Goal: Find specific page/section: Find specific page/section

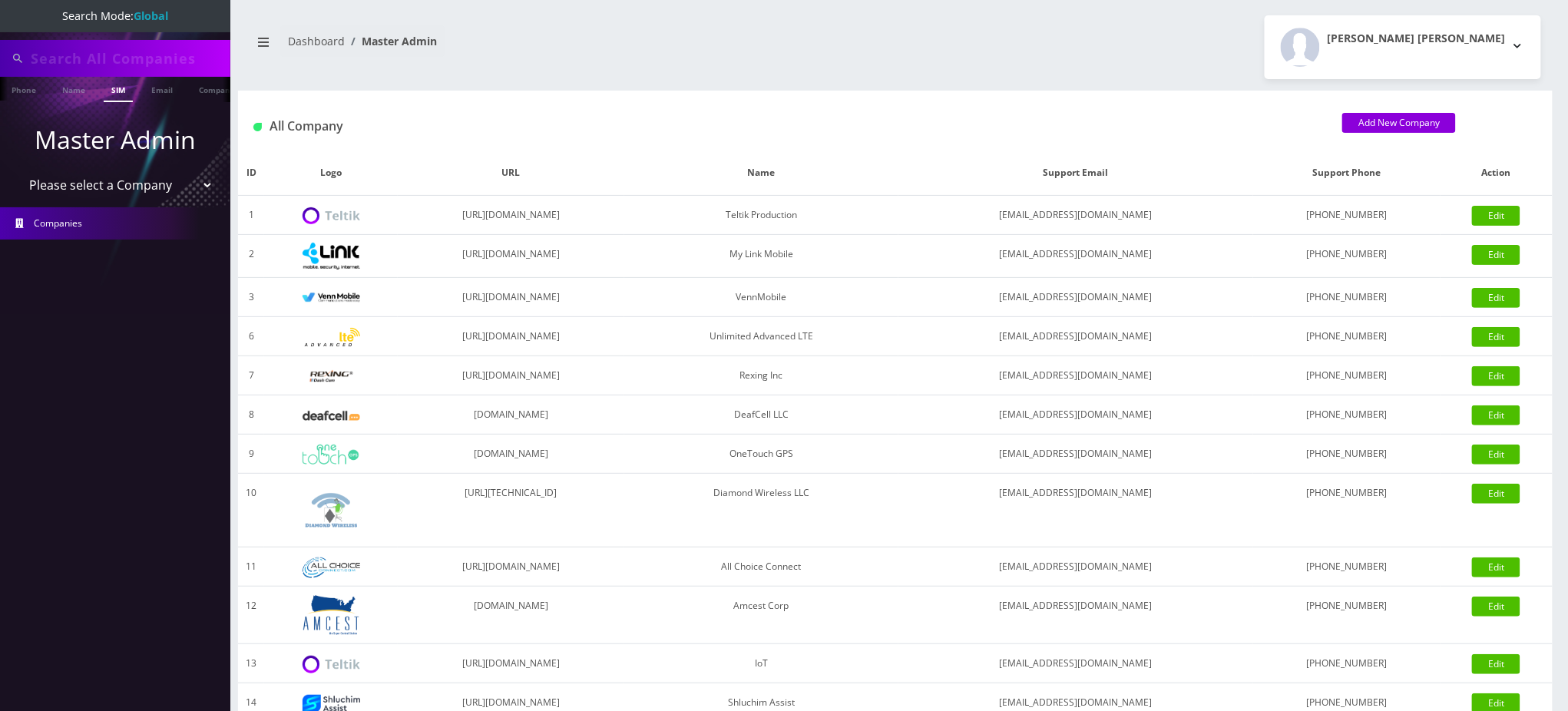
type input "9295450454"
drag, startPoint x: 139, startPoint y: 57, endPoint x: 0, endPoint y: 5, distance: 148.4
click at [0, 5] on nav "Search Mode: Global 9295450454 Phone Name SIM Email Company Customer Master Adm…" at bounding box center [115, 356] width 230 height 711
click at [645, 43] on nav "Dashboard Master Admin" at bounding box center [567, 47] width 634 height 43
